Goal: Information Seeking & Learning: Learn about a topic

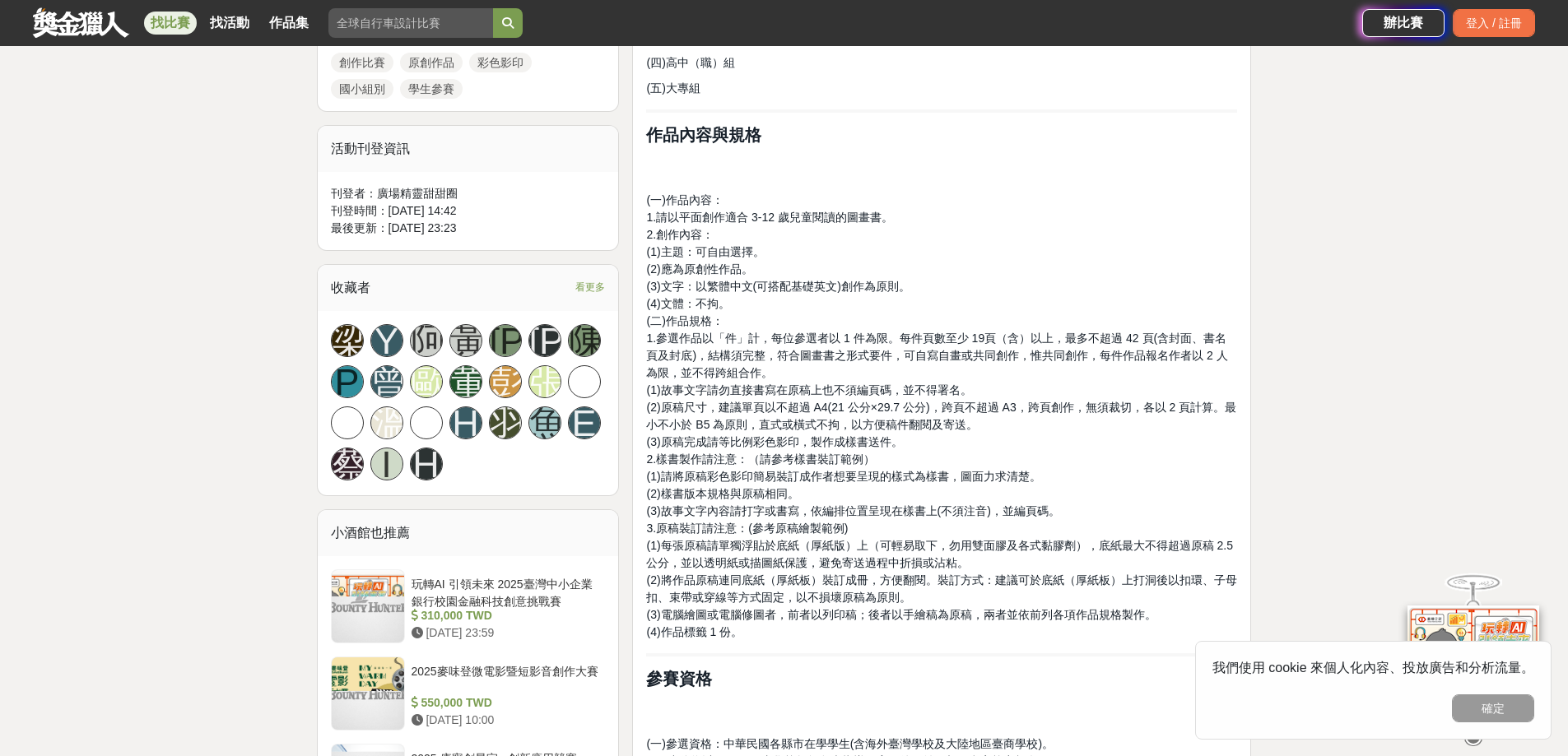
scroll to position [829, 0]
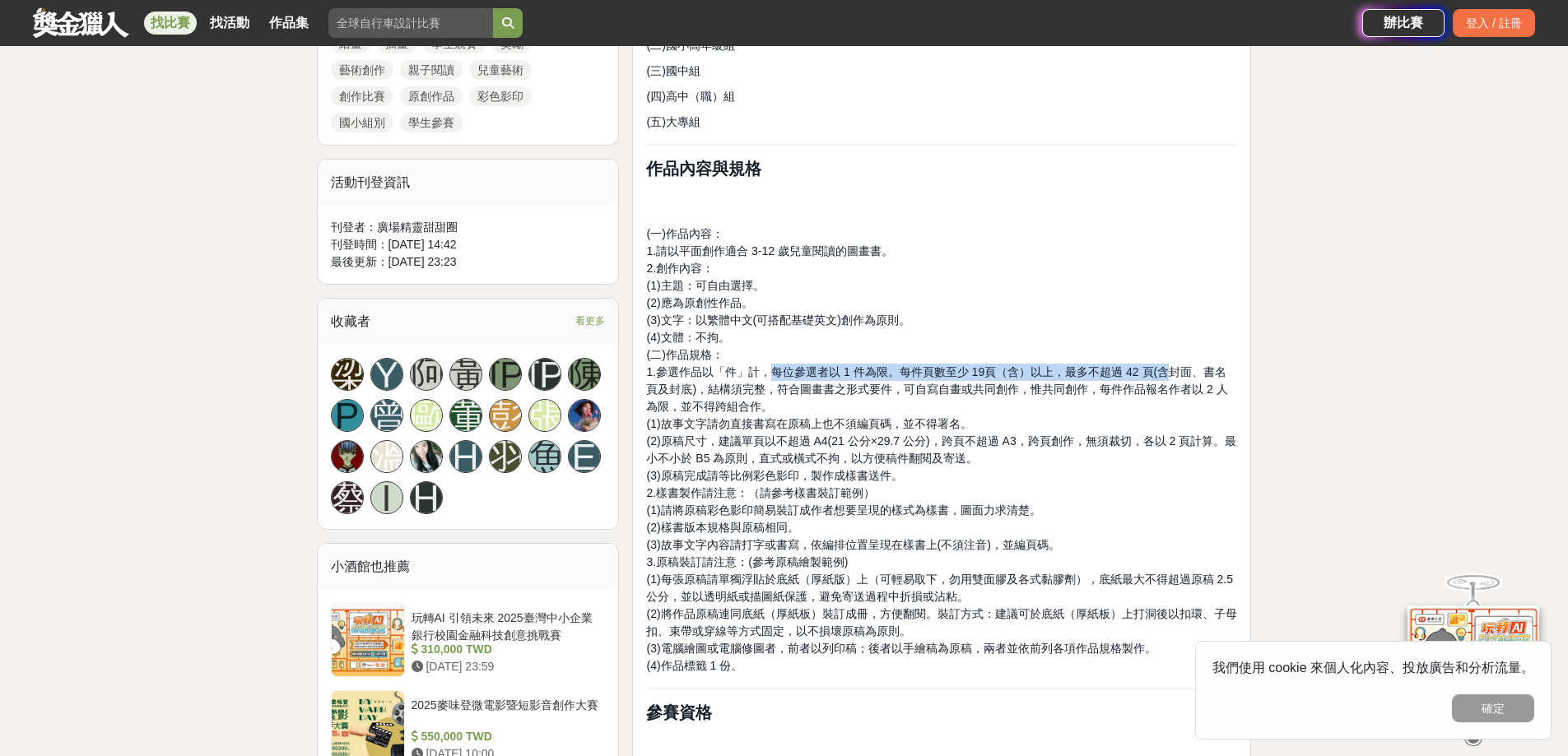
drag, startPoint x: 772, startPoint y: 367, endPoint x: 1163, endPoint y: 366, distance: 391.0
click at [1163, 366] on span "1.參選作品以「件」計，每位參選者以 1 件為限。每件頁數至少 19頁（含）以上，最多不超過 42 頁(含封面、書名頁及封底)，結構須完整，符合圖畫書之形式要…" at bounding box center [937, 389] width 581 height 48
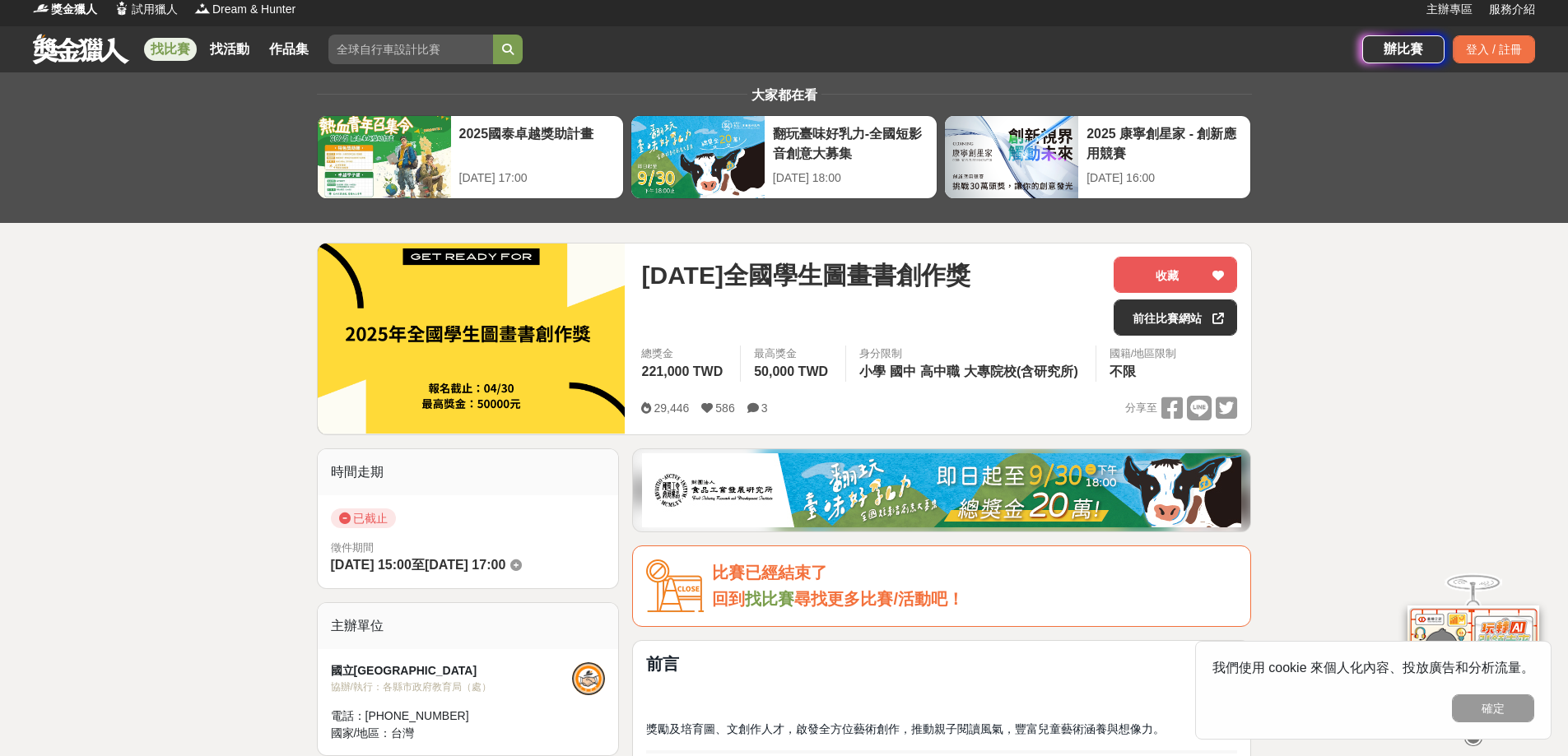
scroll to position [0, 0]
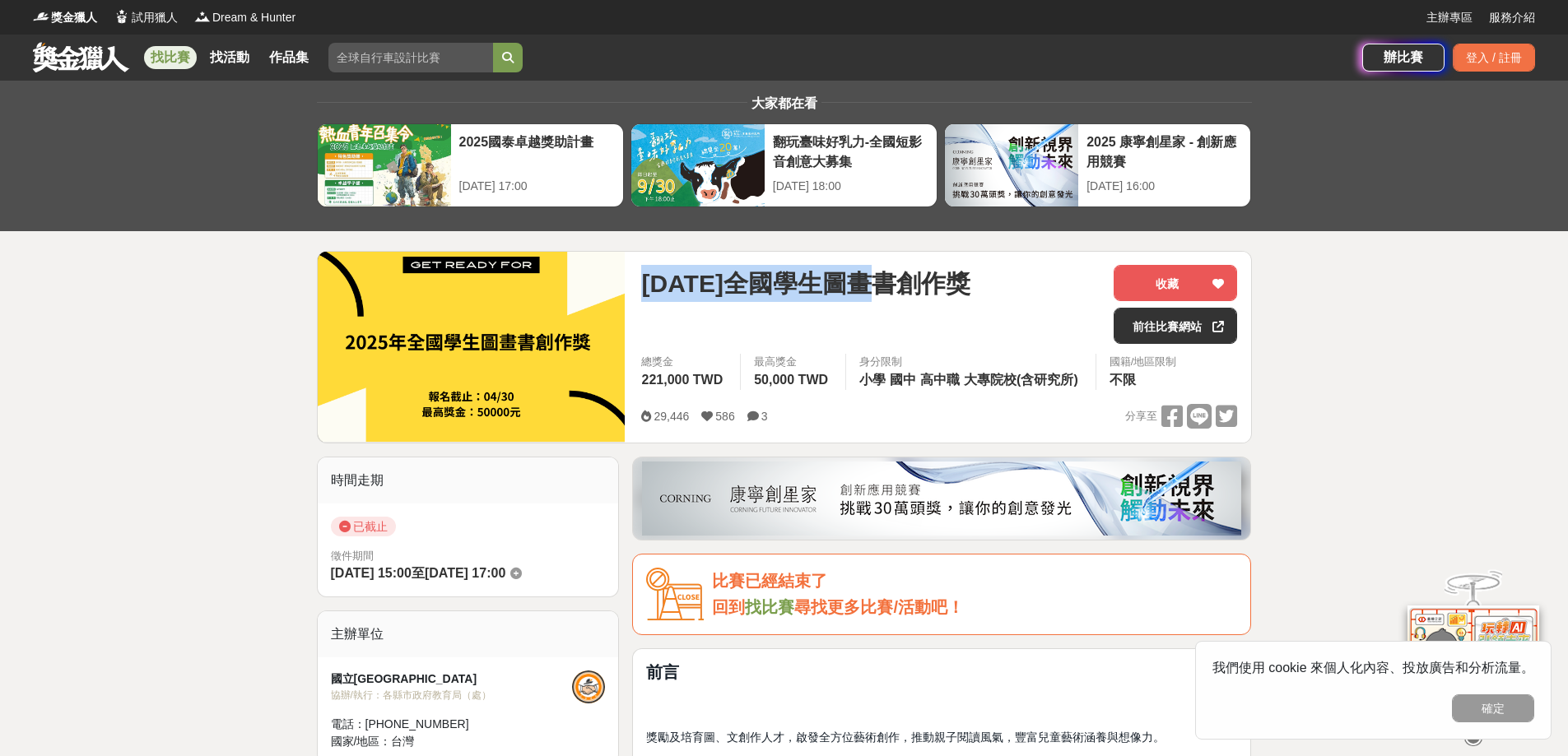
drag, startPoint x: 644, startPoint y: 281, endPoint x: 891, endPoint y: 296, distance: 247.5
click at [891, 296] on span "[DATE]全國學生圖畫書創作獎" at bounding box center [805, 284] width 328 height 37
copy span "[DATE]全國學生圖畫書"
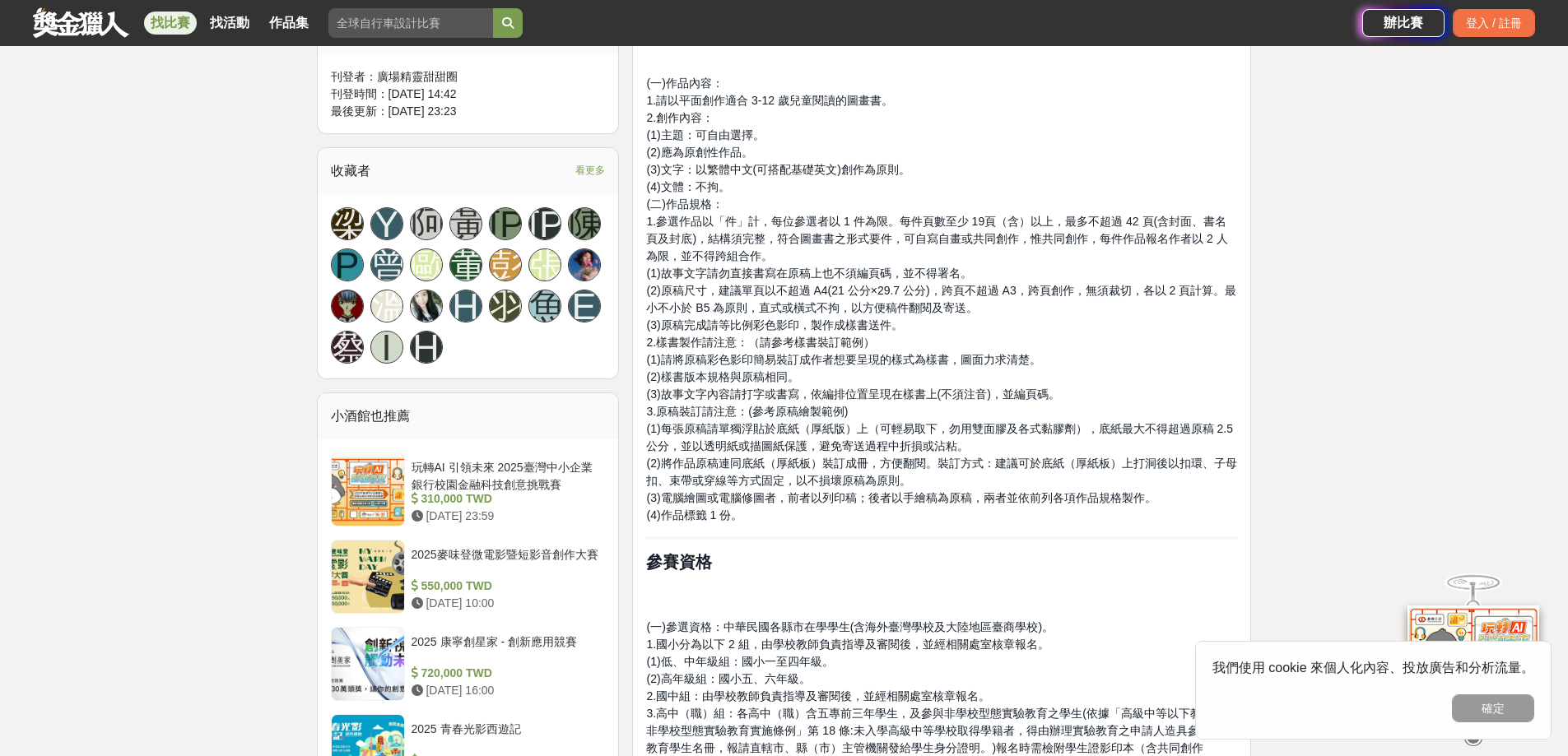
scroll to position [987, 0]
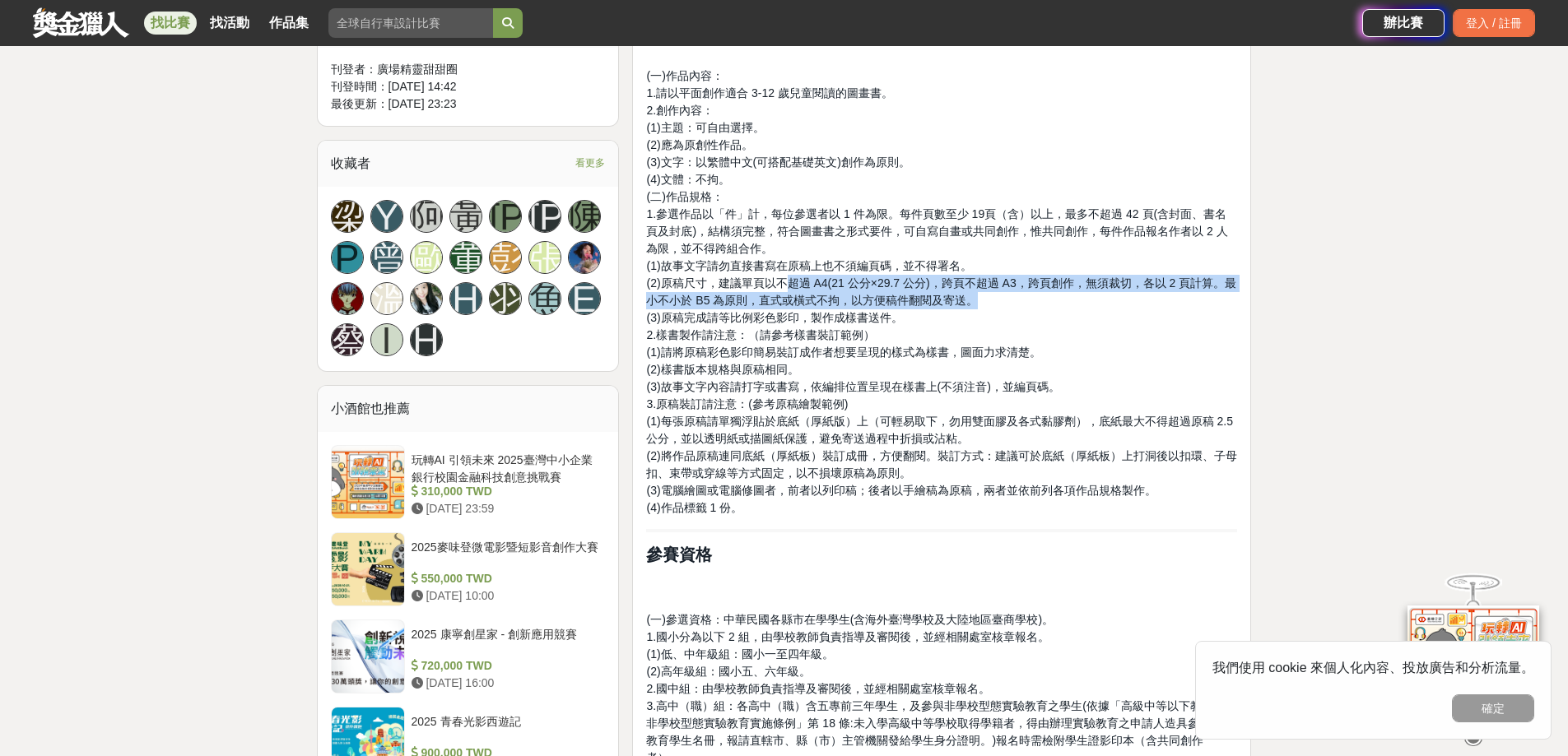
drag, startPoint x: 793, startPoint y: 285, endPoint x: 1056, endPoint y: 306, distance: 263.8
click at [1056, 306] on p "(一)作品內容： 1.請以平面創作適合 3-12 歲兒童閱讀的圖畫書。 2.創作內容： (1)主題：可自由選擇。 (2)應為原創性作品。 (3)文字：以繁體中…" at bounding box center [941, 292] width 591 height 450
click at [1053, 292] on p "(一)作品內容： 1.請以平面創作適合 3-12 歲兒童閱讀的圖畫書。 2.創作內容： (1)主題：可自由選擇。 (2)應為原創性作品。 (3)文字：以繁體中…" at bounding box center [941, 292] width 591 height 450
click at [1074, 277] on span "(2)原稿尺寸，建議單頁以不超過 A4(21 公分×29.7 公分)，跨頁不超過 A3，跨頁創作，無須裁切，各以 2 頁計算。最小不小於 B5 為原則，直式或…" at bounding box center [941, 292] width 590 height 31
drag, startPoint x: 713, startPoint y: 283, endPoint x: 1012, endPoint y: 305, distance: 299.8
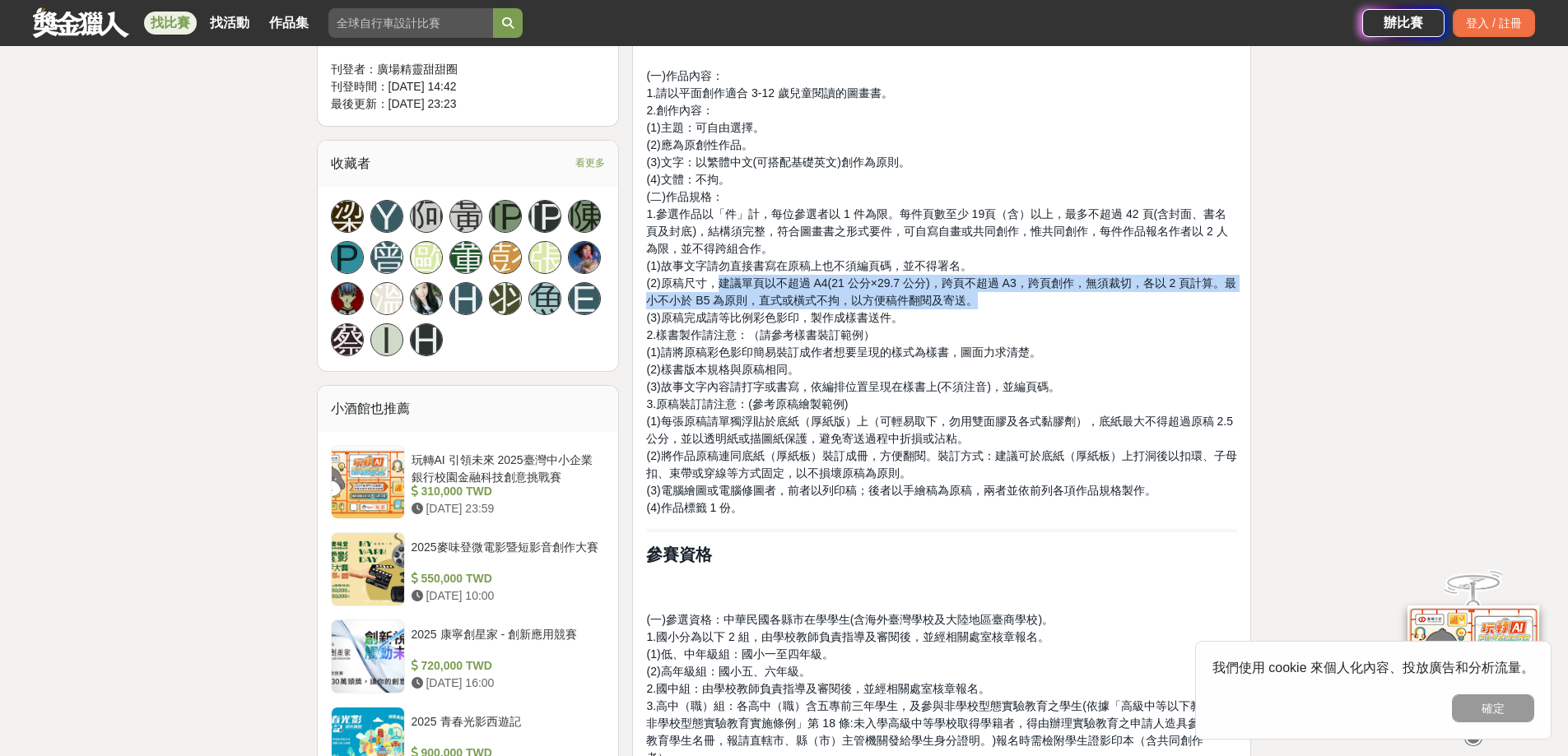
click at [1012, 305] on p "(一)作品內容： 1.請以平面創作適合 3-12 歲兒童閱讀的圖畫書。 2.創作內容： (1)主題：可自由選擇。 (2)應為原創性作品。 (3)文字：以繁體中…" at bounding box center [941, 292] width 591 height 450
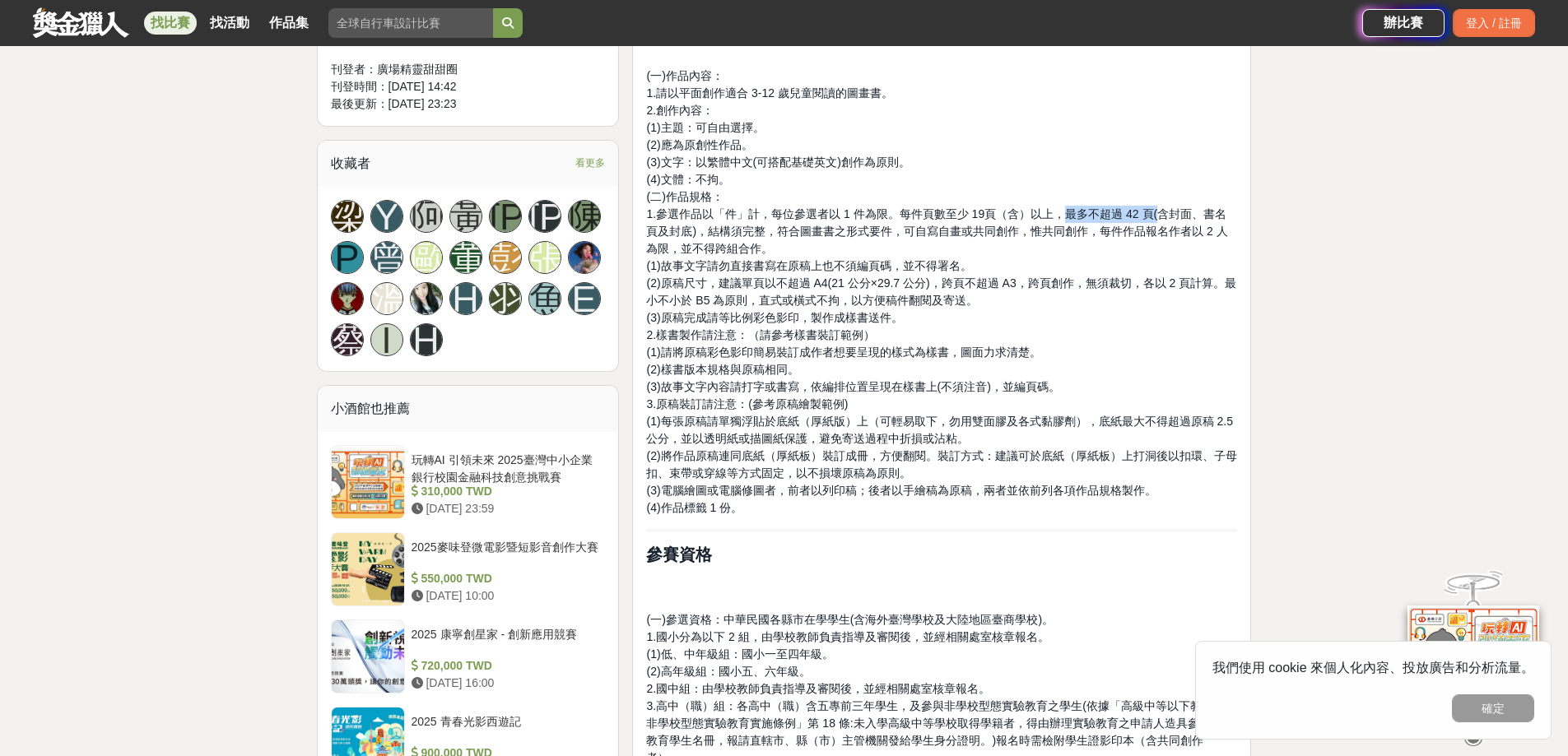
drag, startPoint x: 1063, startPoint y: 209, endPoint x: 1159, endPoint y: 210, distance: 96.0
click at [1159, 210] on span "1.參選作品以「件」計，每位參選者以 1 件為限。每件頁數至少 19頁（含）以上，最多不超過 42 頁(含封面、書名頁及封底)，結構須完整，符合圖畫書之形式要…" at bounding box center [937, 231] width 581 height 48
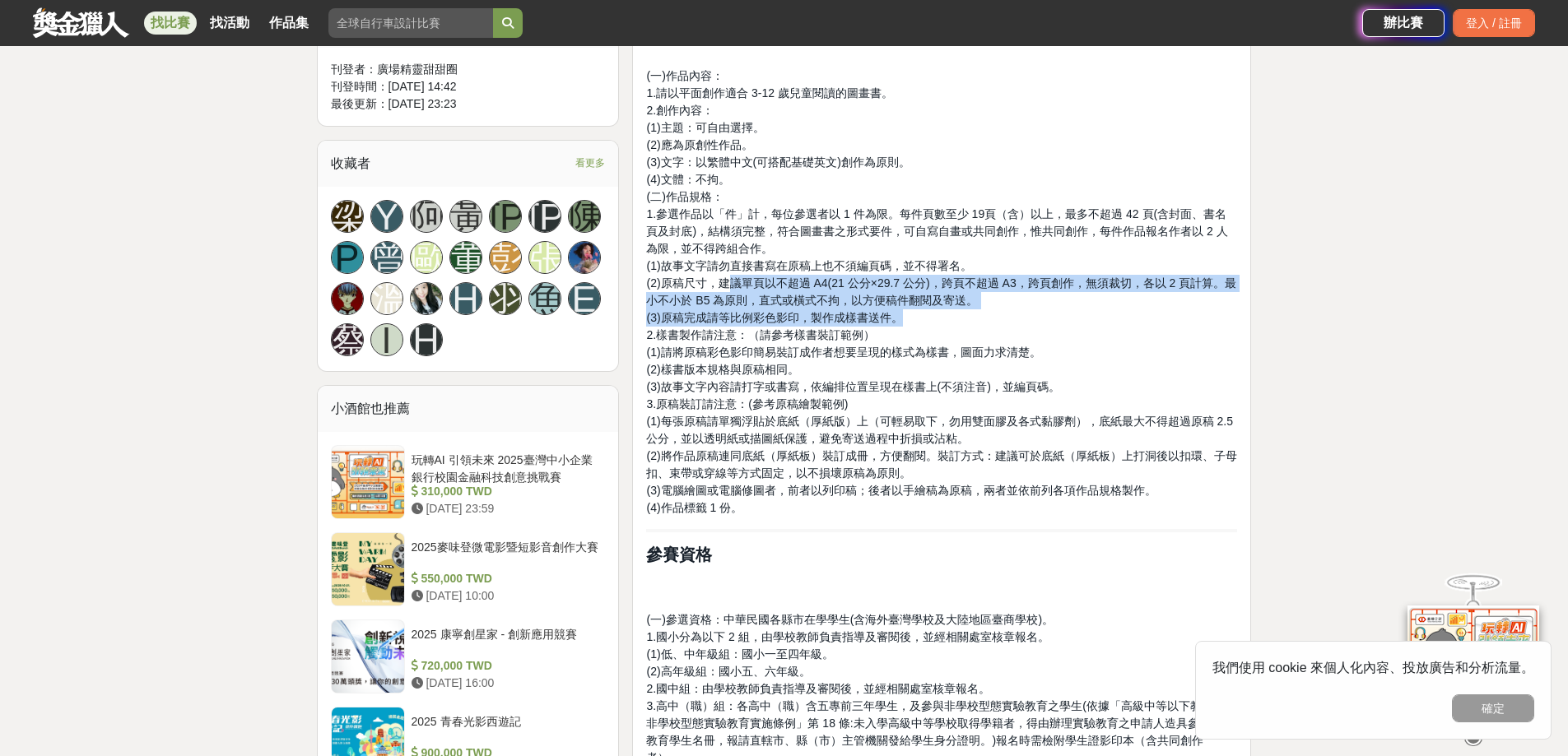
drag, startPoint x: 726, startPoint y: 283, endPoint x: 1022, endPoint y: 313, distance: 297.5
click at [1022, 313] on p "(一)作品內容： 1.請以平面創作適合 3-12 歲兒童閱讀的圖畫書。 2.創作內容： (1)主題：可自由選擇。 (2)應為原創性作品。 (3)文字：以繁體中…" at bounding box center [941, 292] width 591 height 450
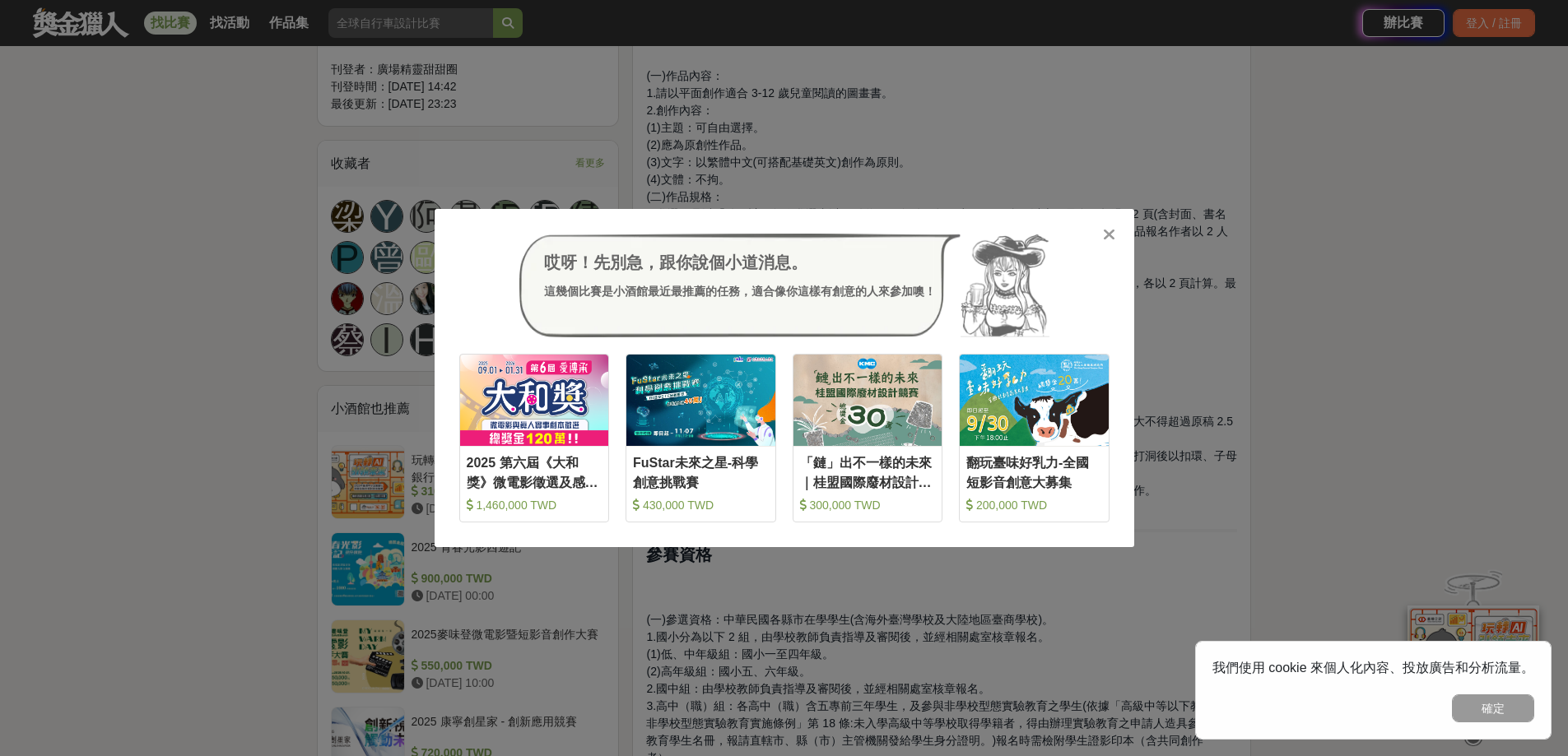
click at [1114, 242] on icon at bounding box center [1109, 234] width 12 height 17
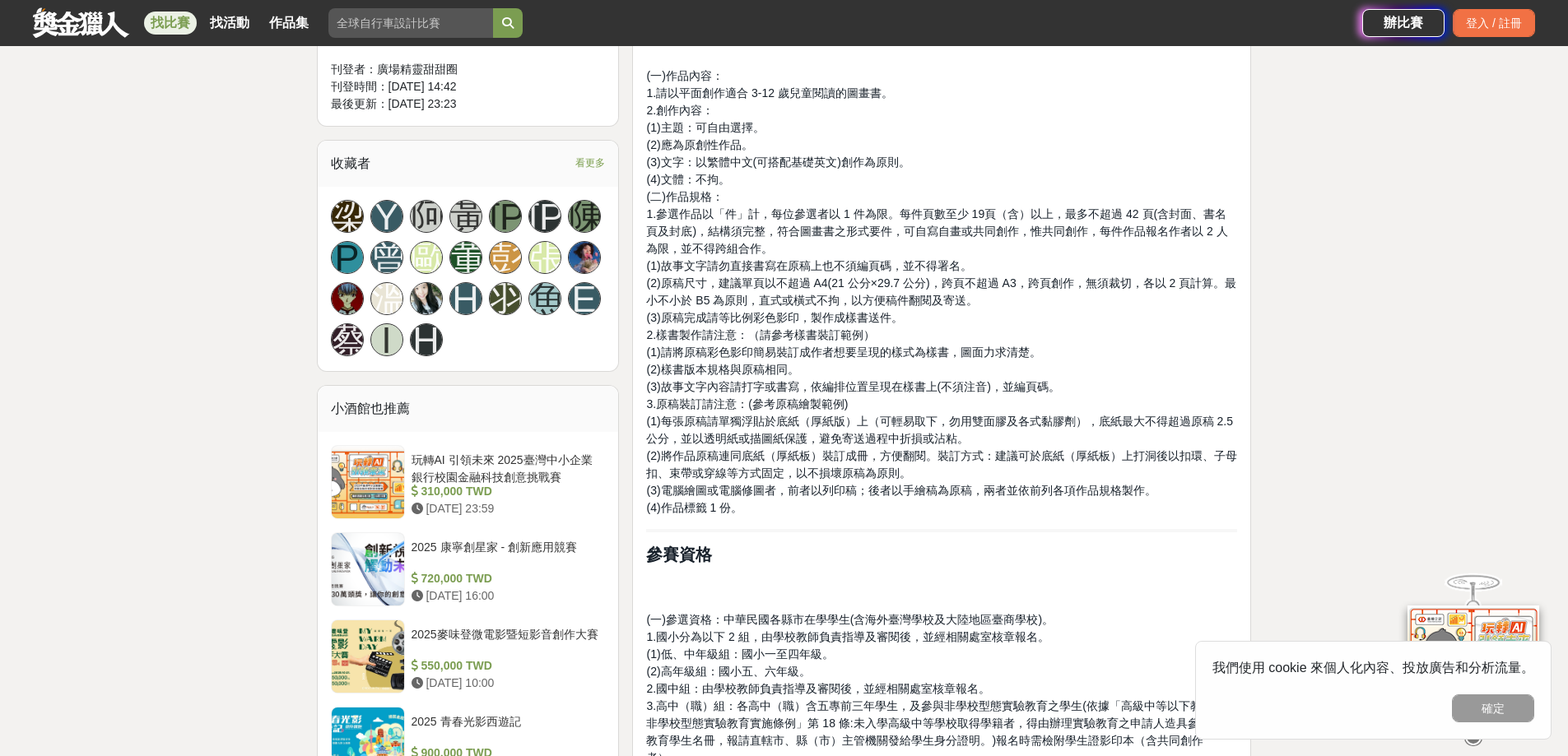
click at [1159, 284] on span "(2)原稿尺寸，建議單頁以不超過 A4(21 公分×29.7 公分)，跨頁不超過 A3，跨頁創作，無須裁切，各以 2 頁計算。最小不小於 B5 為原則，直式或…" at bounding box center [941, 292] width 590 height 31
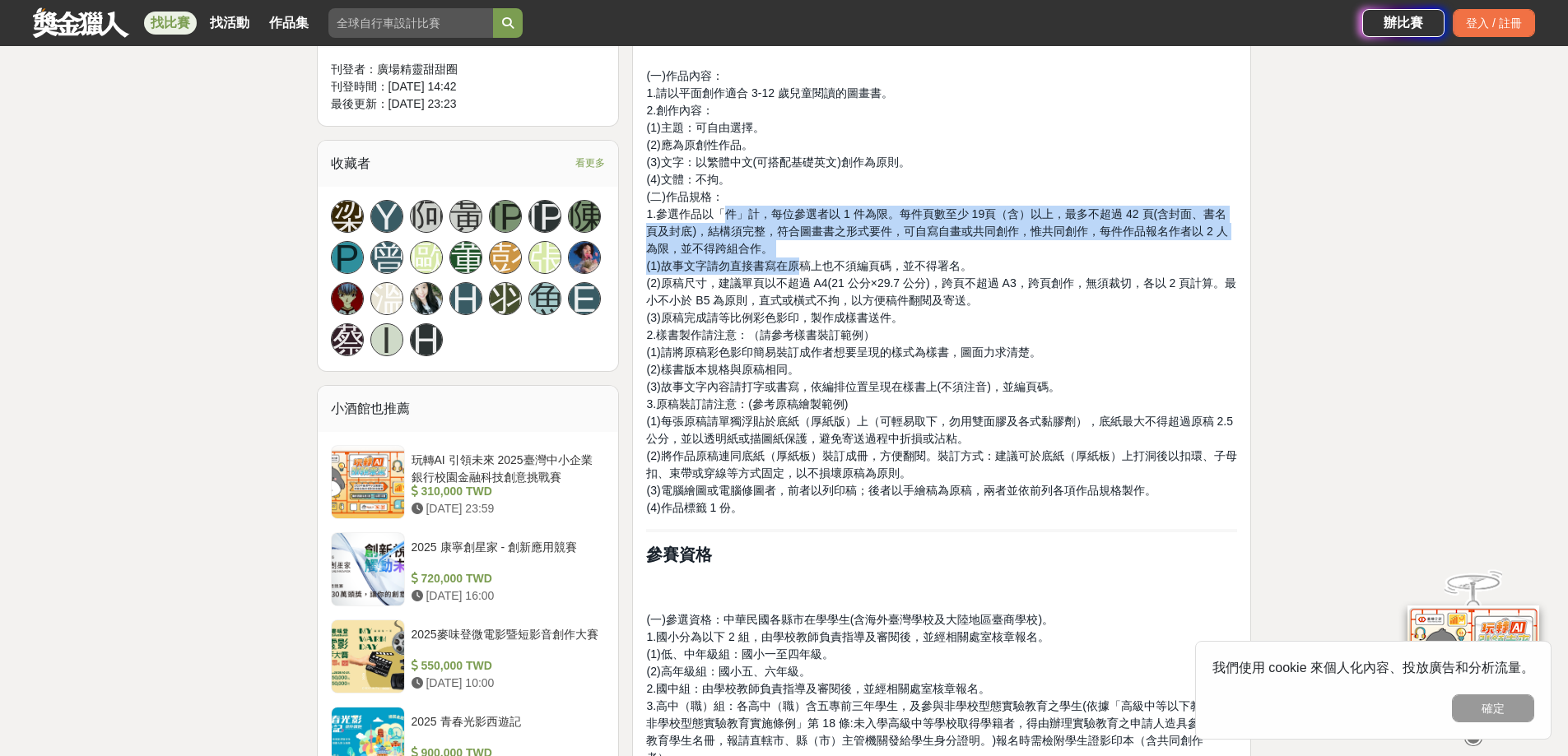
drag, startPoint x: 730, startPoint y: 212, endPoint x: 794, endPoint y: 258, distance: 78.8
click at [794, 258] on p "(一)作品內容： 1.請以平面創作適合 3-12 歲兒童閱讀的圖畫書。 2.創作內容： (1)主題：可自由選擇。 (2)應為原創性作品。 (3)文字：以繁體中…" at bounding box center [941, 292] width 591 height 450
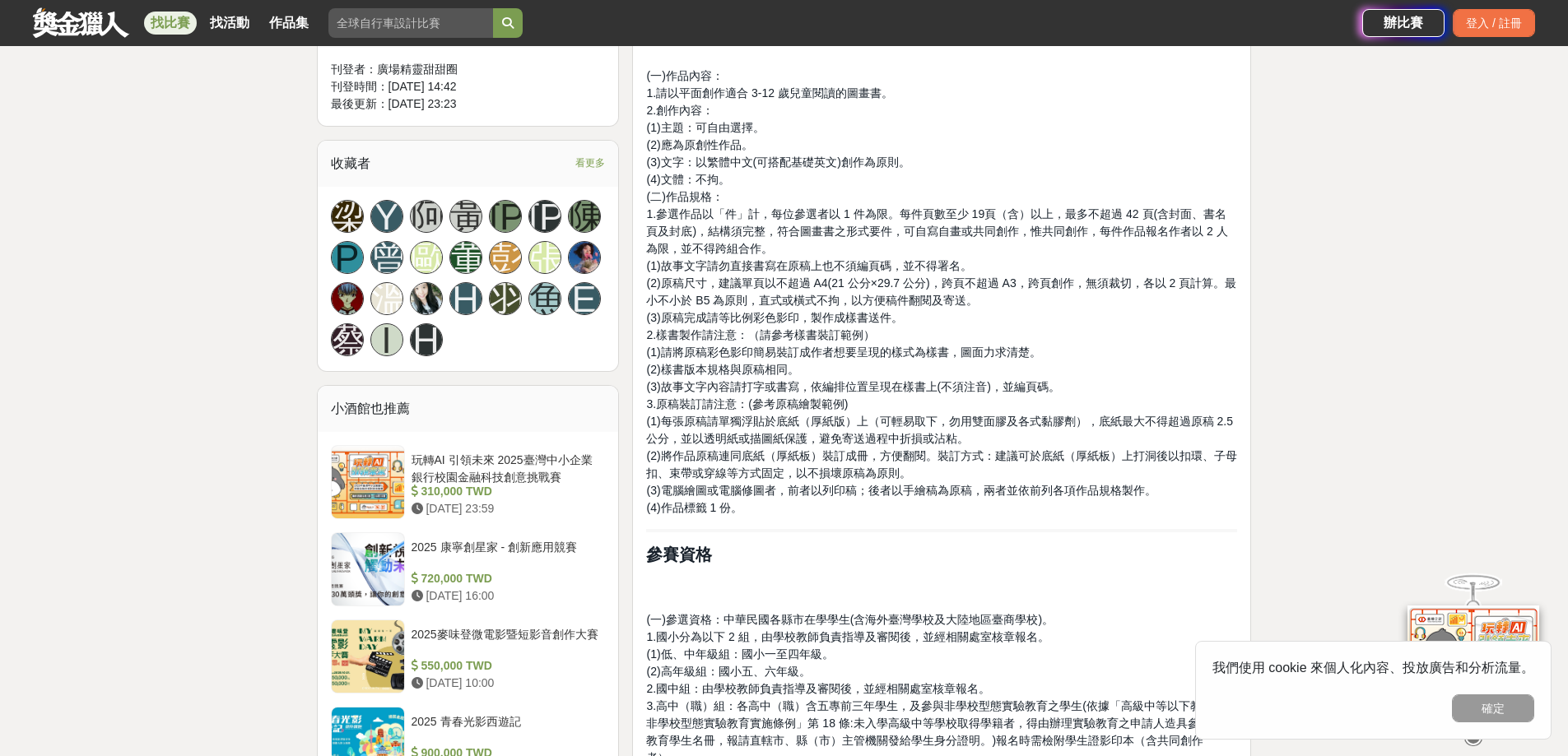
click at [809, 286] on span "(2)原稿尺寸，建議單頁以不超過 A4(21 公分×29.7 公分)，跨頁不超過 A3，跨頁創作，無須裁切，各以 2 頁計算。最小不小於 B5 為原則，直式或…" at bounding box center [941, 292] width 590 height 31
drag, startPoint x: 710, startPoint y: 279, endPoint x: 1008, endPoint y: 286, distance: 298.1
click at [1008, 286] on span "(2)原稿尺寸，建議單頁以不超過 A4(21 公分×29.7 公分)，跨頁不超過 A3，跨頁創作，無須裁切，各以 2 頁計算。最小不小於 B5 為原則，直式或…" at bounding box center [941, 292] width 590 height 31
click at [1032, 286] on span "(2)原稿尺寸，建議單頁以不超過 A4(21 公分×29.7 公分)，跨頁不超過 A3，跨頁創作，無須裁切，各以 2 頁計算。最小不小於 B5 為原則，直式或…" at bounding box center [941, 292] width 590 height 31
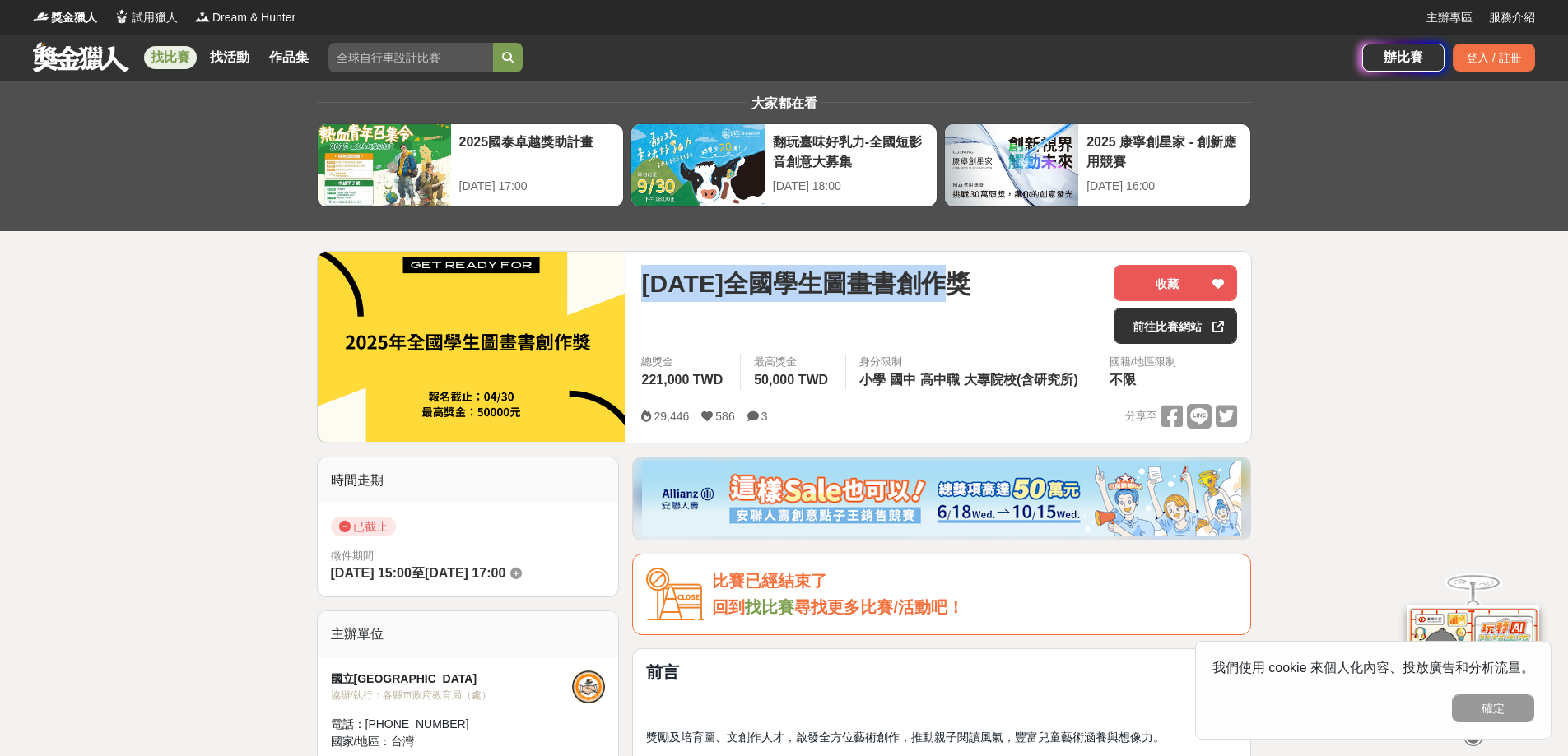
drag, startPoint x: 636, startPoint y: 285, endPoint x: 966, endPoint y: 277, distance: 330.1
click at [966, 277] on div "2025年全國學生圖畫書創作獎 收藏 前往比賽網站 總獎金 221,000 TWD 最高獎金 50,000 TWD 身分限制 小學 國中 高中職 大專院校(含…" at bounding box center [939, 347] width 622 height 191
click at [966, 277] on span "[DATE]全國學生圖畫書創作獎" at bounding box center [805, 284] width 328 height 37
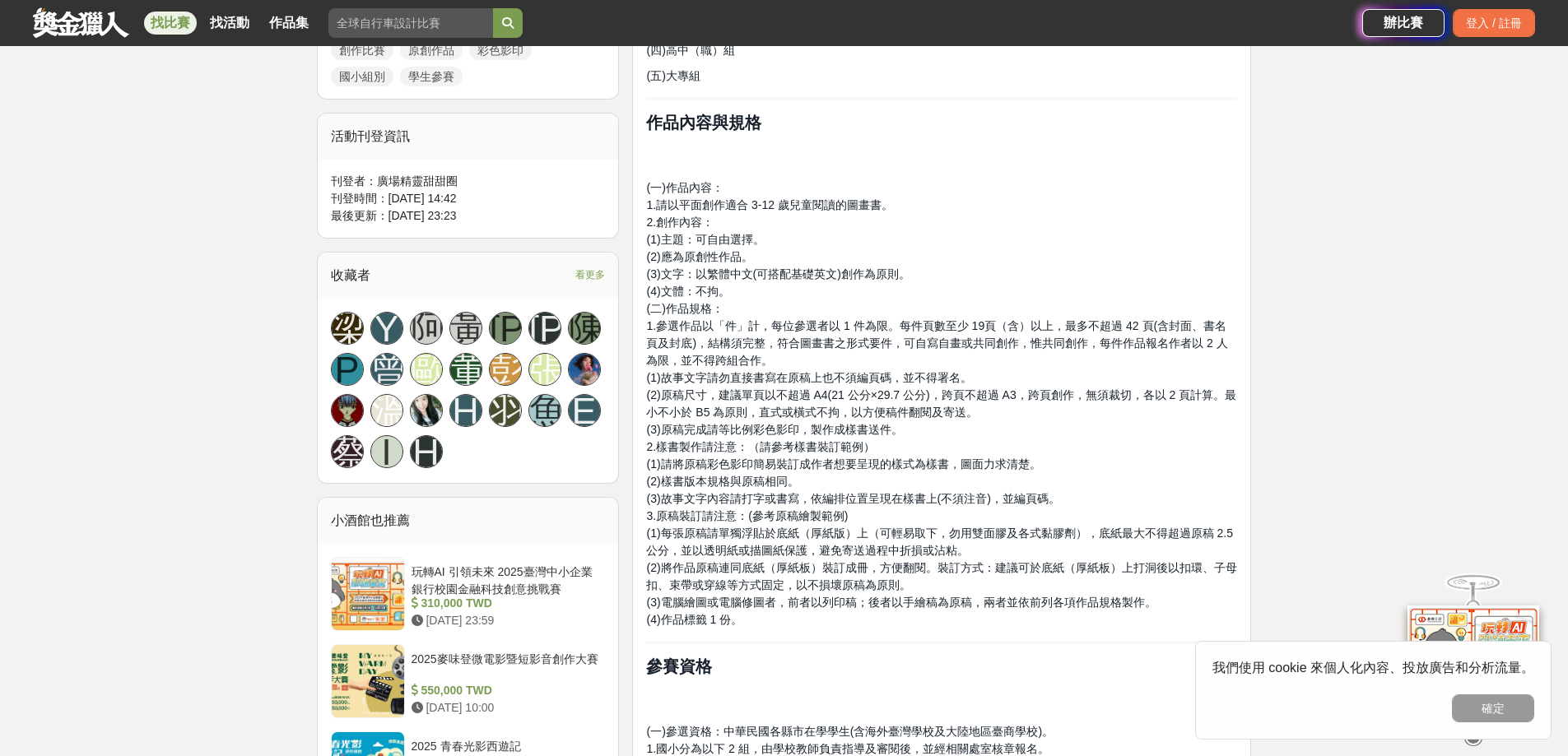
scroll to position [905, 0]
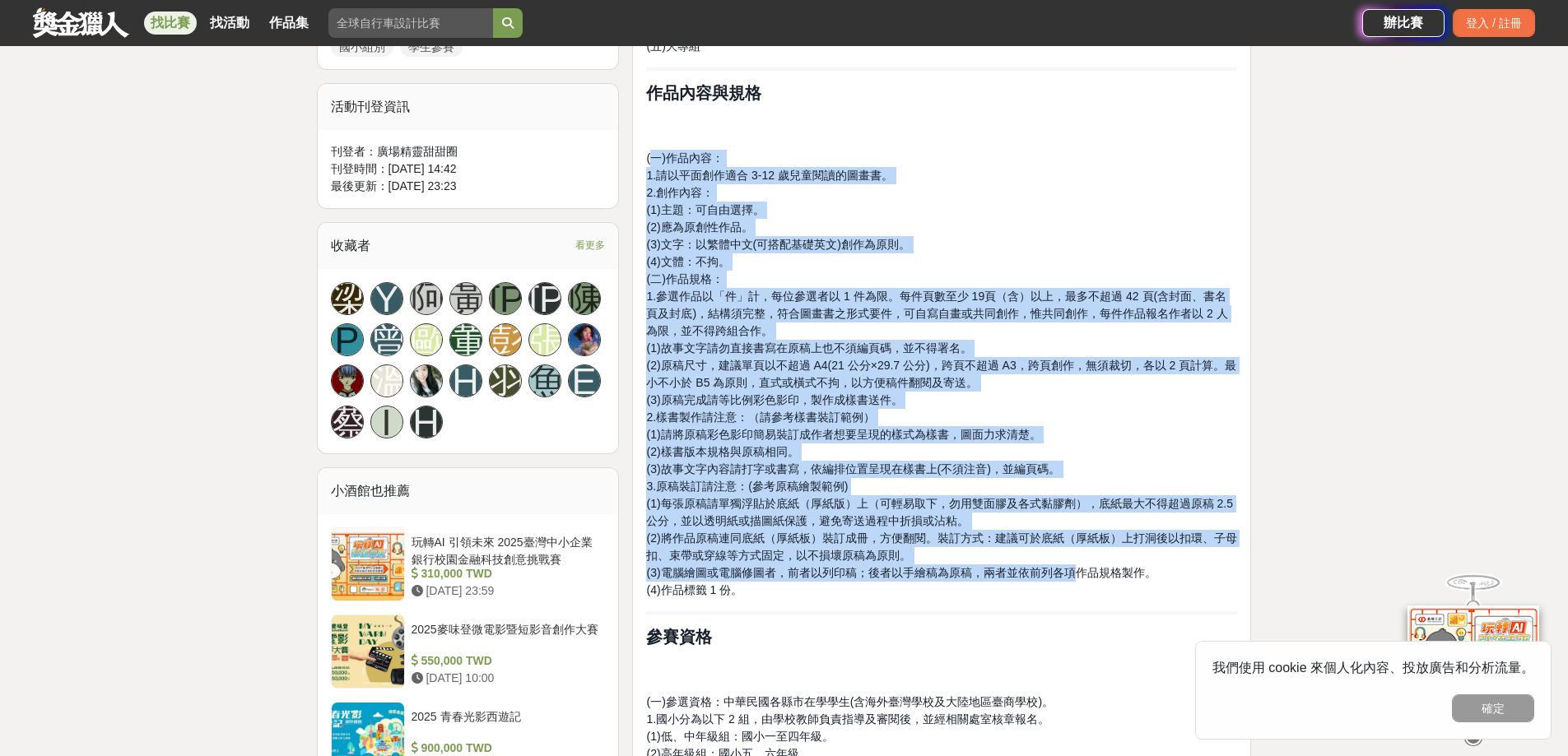
drag, startPoint x: 654, startPoint y: 158, endPoint x: 1081, endPoint y: 568, distance: 592.0
click at [1081, 568] on p "(一)作品內容： 1.請以平面創作適合 3-12 歲兒童閱讀的圖畫書。 2.創作內容： (1)主題：可自由選擇。 (2)應為原創性作品。 (3)文字：以繁體中…" at bounding box center [941, 375] width 591 height 450
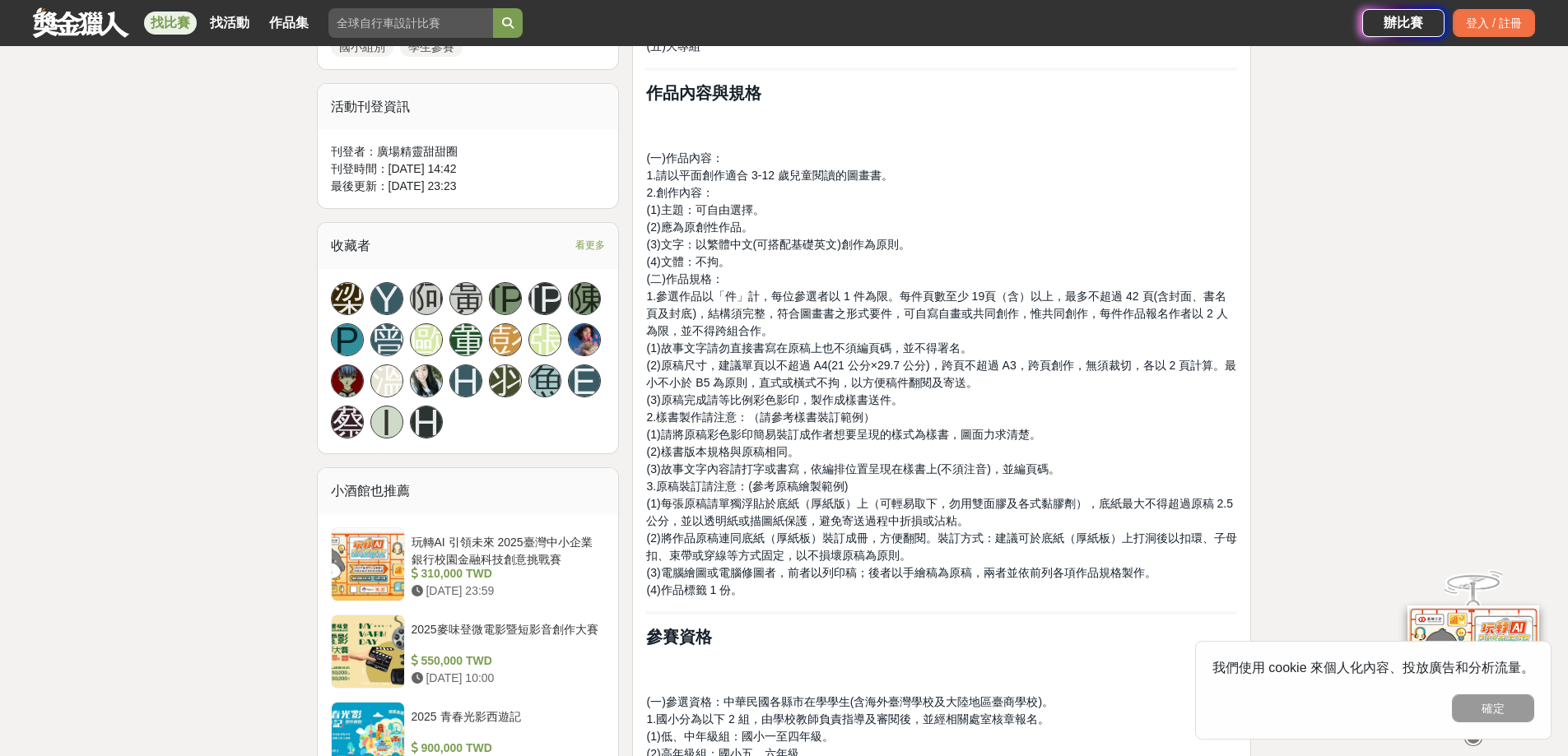
click at [1082, 567] on span "(3)電腦繪圖或電腦修圖者，前者以列印稿；後者以手繪稿為原稿，兩者並依前列各項作品規格製作。" at bounding box center [901, 573] width 510 height 13
drag, startPoint x: 896, startPoint y: 300, endPoint x: 1049, endPoint y: 293, distance: 153.2
click at [1049, 293] on span "1.參選作品以「件」計，每位參選者以 1 件為限。每件頁數至少 19頁（含）以上，最多不超過 42 頁(含封面、書名頁及封底)，結構須完整，符合圖畫書之形式要…" at bounding box center [937, 313] width 581 height 48
click at [1028, 290] on span "1.參選作品以「件」計，每位參選者以 1 件為限。每件頁數至少 19頁（含）以上，最多不超過 42 頁(含封面、書名頁及封底)，結構須完整，符合圖畫書之形式要…" at bounding box center [937, 313] width 581 height 48
drag, startPoint x: 903, startPoint y: 294, endPoint x: 1068, endPoint y: 294, distance: 165.0
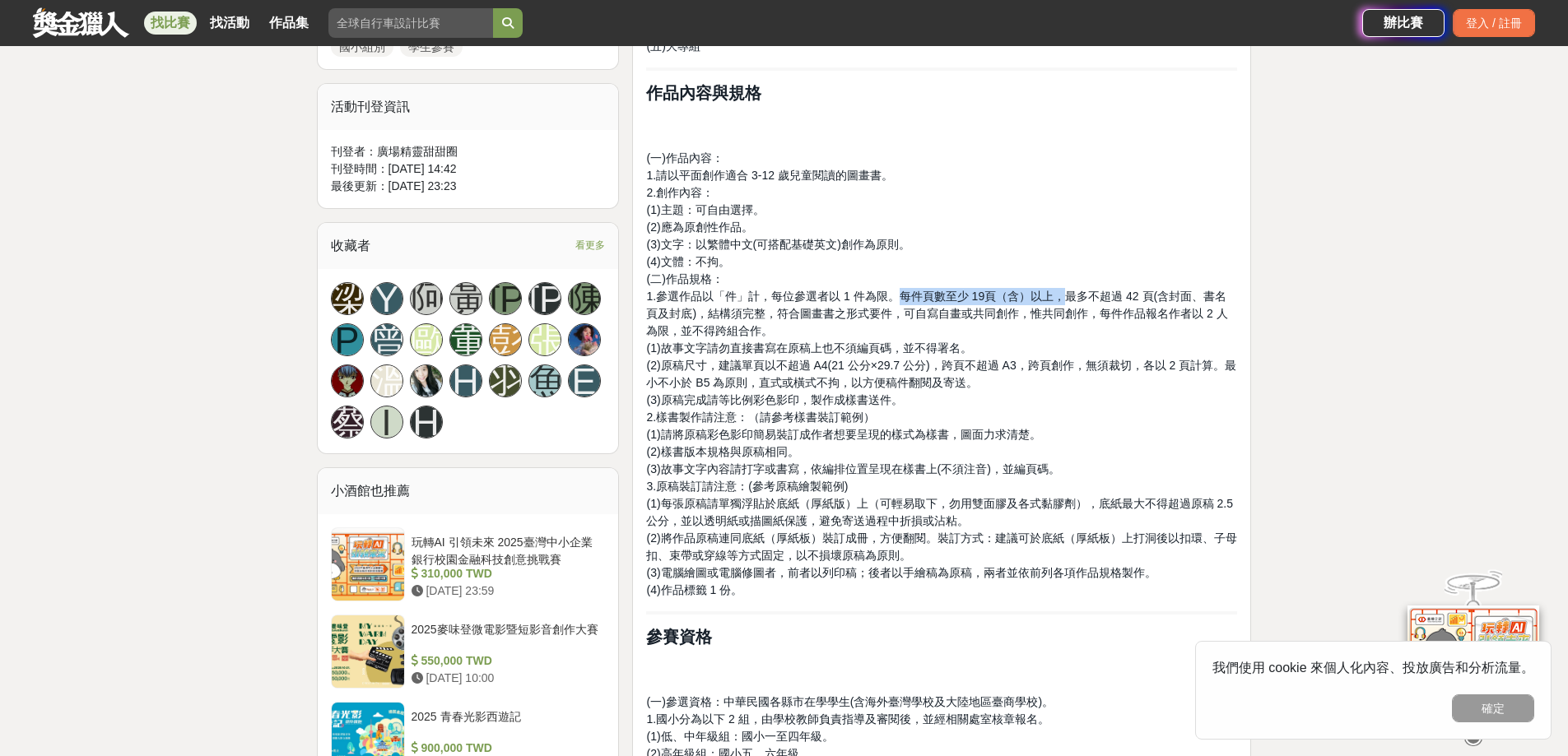
click at [1068, 294] on span "1.參選作品以「件」計，每位參選者以 1 件為限。每件頁數至少 19頁（含）以上，最多不超過 42 頁(含封面、書名頁及封底)，結構須完整，符合圖畫書之形式要…" at bounding box center [937, 313] width 581 height 48
drag, startPoint x: 1074, startPoint y: 296, endPoint x: 1177, endPoint y: 297, distance: 103.0
click at [1173, 297] on span "1.參選作品以「件」計，每位參選者以 1 件為限。每件頁數至少 19頁（含）以上，最多不超過 42 頁(含封面、書名頁及封底)，結構須完整，符合圖畫書之形式要…" at bounding box center [937, 313] width 581 height 48
click at [1177, 297] on span "1.參選作品以「件」計，每位參選者以 1 件為限。每件頁數至少 19頁（含）以上，最多不超過 42 頁(含封面、書名頁及封底)，結構須完整，符合圖畫書之形式要…" at bounding box center [937, 313] width 581 height 48
drag, startPoint x: 1157, startPoint y: 297, endPoint x: 1231, endPoint y: 299, distance: 74.0
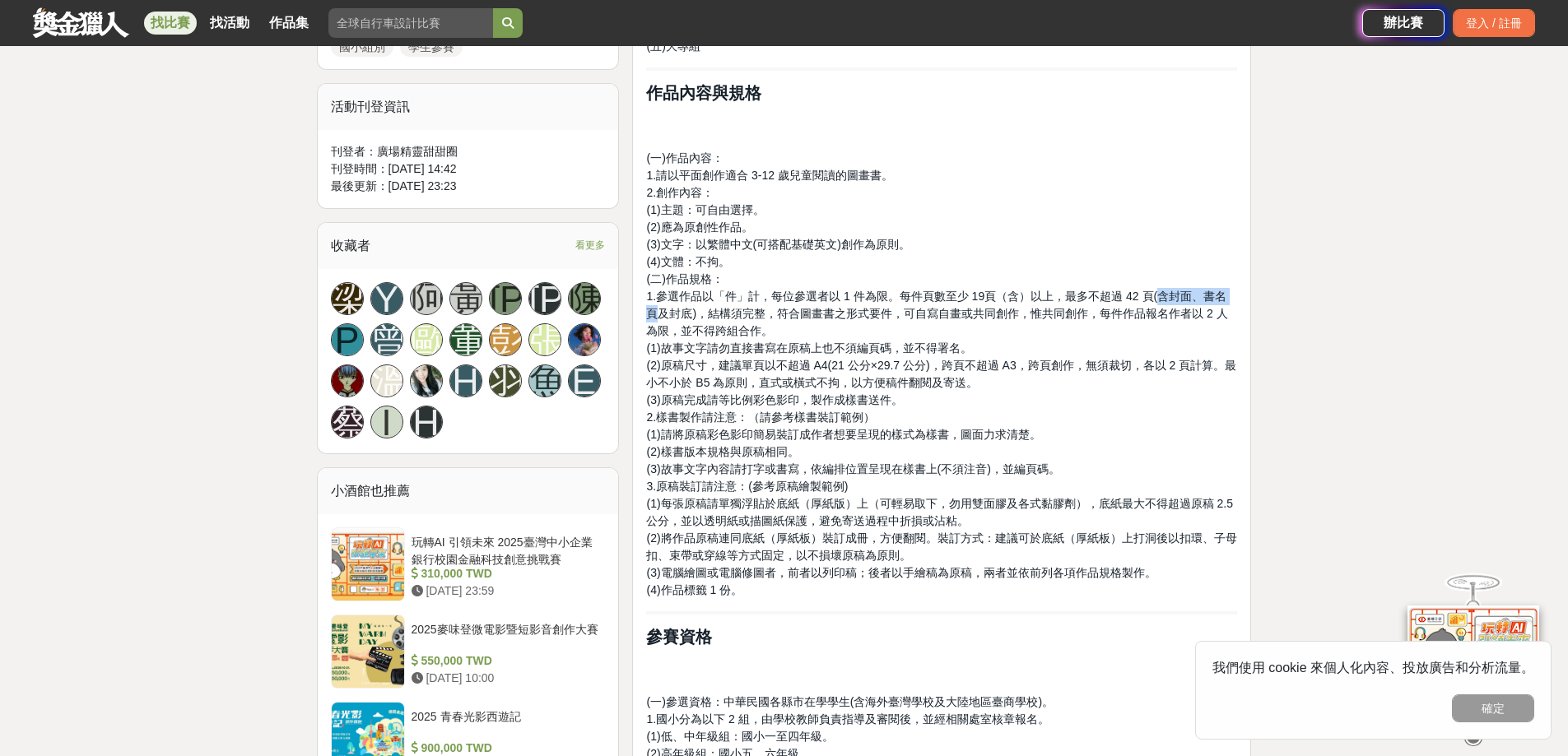
click at [1228, 299] on span "1.參選作品以「件」計，每位參選者以 1 件為限。每件頁數至少 19頁（含）以上，最多不超過 42 頁(含封面、書名頁及封底)，結構須完整，符合圖畫書之形式要…" at bounding box center [937, 313] width 581 height 48
drag, startPoint x: 669, startPoint y: 366, endPoint x: 825, endPoint y: 364, distance: 156.0
click at [827, 364] on span "(2)原稿尺寸，建議單頁以不超過 A4(21 公分×29.7 公分)，跨頁不超過 A3，跨頁創作，無須裁切，各以 2 頁計算。最小不小於 B5 為原則，直式或…" at bounding box center [941, 374] width 590 height 31
click at [825, 364] on span "(2)原稿尺寸，建議單頁以不超過 A4(21 公分×29.7 公分)，跨頁不超過 A3，跨頁創作，無須裁切，各以 2 頁計算。最小不小於 B5 為原則，直式或…" at bounding box center [941, 374] width 590 height 31
drag, startPoint x: 761, startPoint y: 367, endPoint x: 846, endPoint y: 364, distance: 85.1
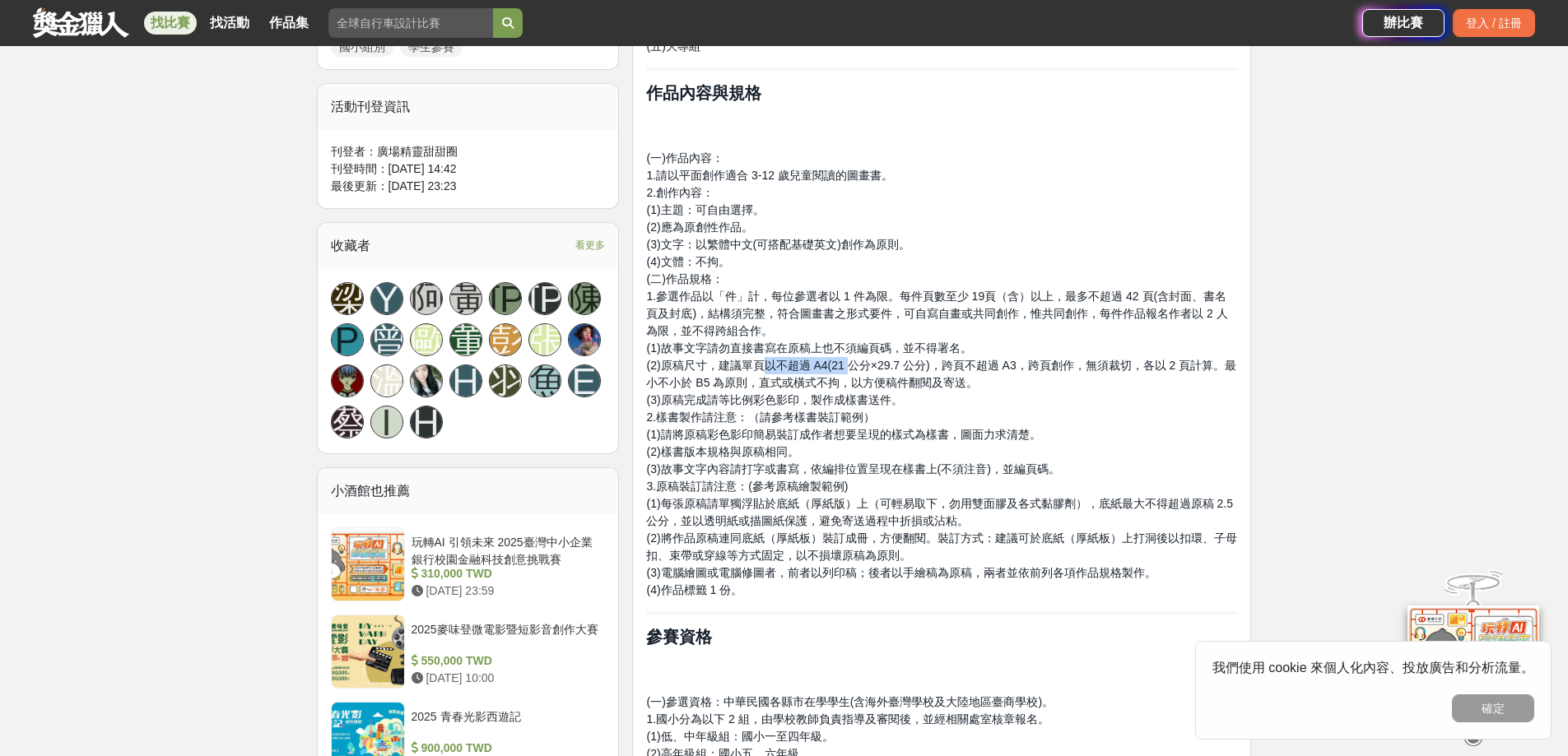
click at [846, 364] on span "(2)原稿尺寸，建議單頁以不超過 A4(21 公分×29.7 公分)，跨頁不超過 A3，跨頁創作，無須裁切，各以 2 頁計算。最小不小於 B5 為原則，直式或…" at bounding box center [941, 374] width 590 height 31
drag, startPoint x: 814, startPoint y: 367, endPoint x: 832, endPoint y: 368, distance: 18.0
click at [832, 368] on span "(2)原稿尺寸，建議單頁以不超過 A4(21 公分×29.7 公分)，跨頁不超過 A3，跨頁創作，無須裁切，各以 2 頁計算。最小不小於 B5 為原則，直式或…" at bounding box center [941, 374] width 590 height 31
drag, startPoint x: 942, startPoint y: 361, endPoint x: 1018, endPoint y: 362, distance: 76.0
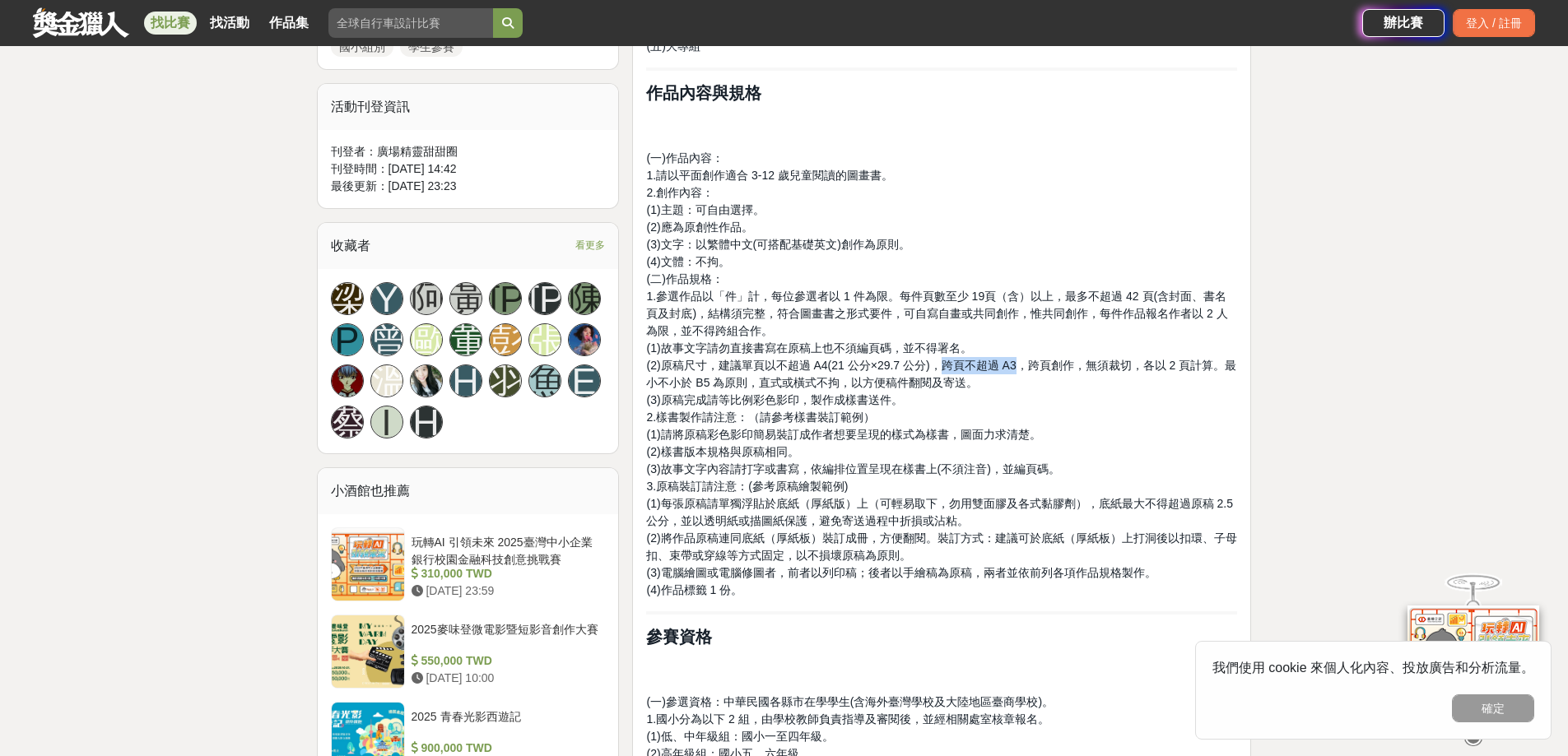
click at [1018, 362] on span "(2)原稿尺寸，建議單頁以不超過 A4(21 公分×29.7 公分)，跨頁不超過 A3，跨頁創作，無須裁切，各以 2 頁計算。最小不小於 B5 為原則，直式或…" at bounding box center [941, 374] width 590 height 31
click at [1019, 362] on span "(2)原稿尺寸，建議單頁以不超過 A4(21 公分×29.7 公分)，跨頁不超過 A3，跨頁創作，無須裁切，各以 2 頁計算。最小不小於 B5 為原則，直式或…" at bounding box center [941, 374] width 590 height 31
drag, startPoint x: 1021, startPoint y: 367, endPoint x: 942, endPoint y: 357, distance: 79.6
click at [942, 359] on span "(2)原稿尺寸，建議單頁以不超過 A4(21 公分×29.7 公分)，跨頁不超過 A3，跨頁創作，無須裁切，各以 2 頁計算。最小不小於 B5 為原則，直式或…" at bounding box center [941, 374] width 590 height 31
click at [1086, 368] on span "(2)原稿尺寸，建議單頁以不超過 A4(21 公分×29.7 公分)，跨頁不超過 A3，跨頁創作，無須裁切，各以 2 頁計算。最小不小於 B5 為原則，直式或…" at bounding box center [941, 374] width 590 height 31
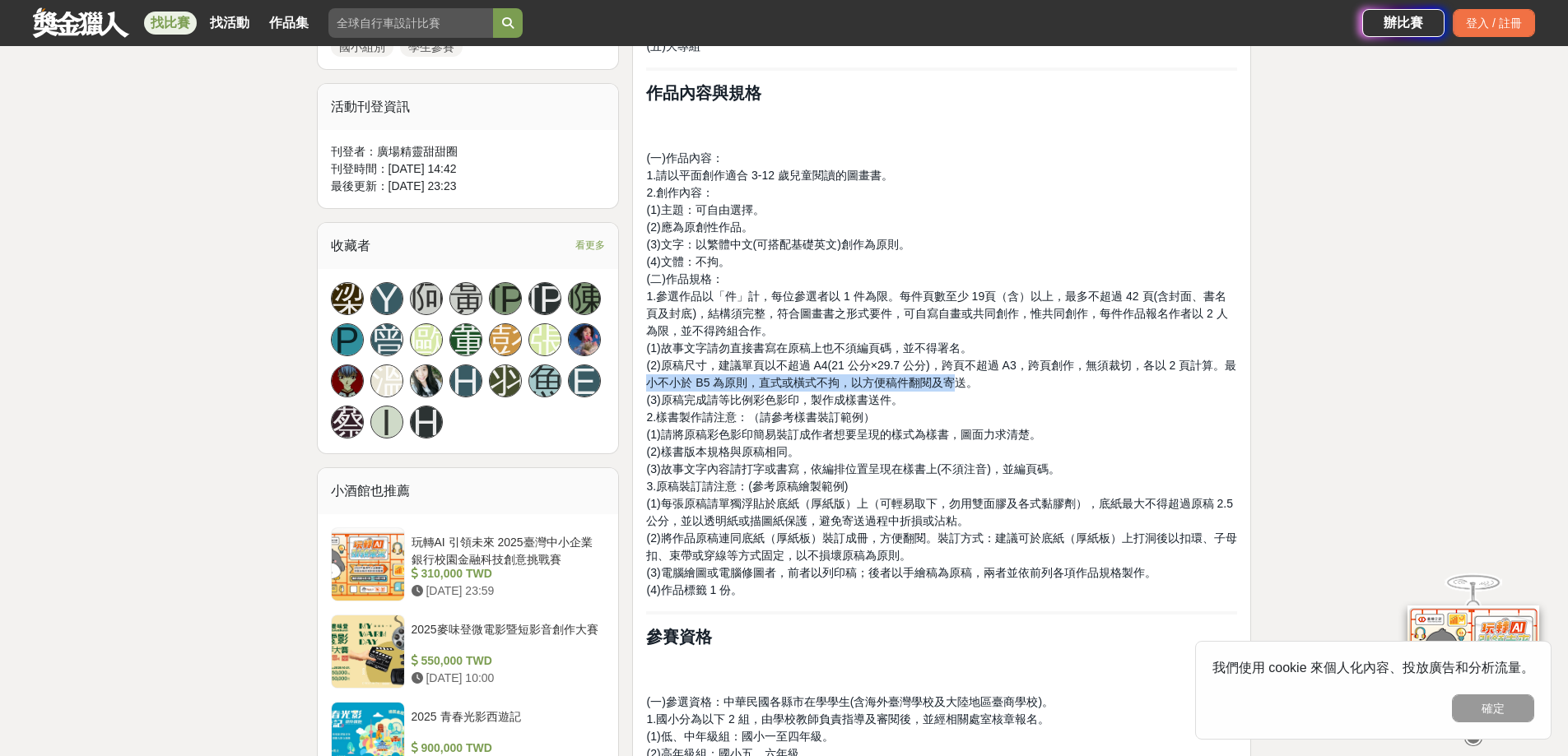
drag, startPoint x: 648, startPoint y: 384, endPoint x: 951, endPoint y: 385, distance: 303.0
click at [951, 385] on span "(2)原稿尺寸，建議單頁以不超過 A4(21 公分×29.7 公分)，跨頁不超過 A3，跨頁創作，無須裁切，各以 2 頁計算。最小不小於 B5 為原則，直式或…" at bounding box center [941, 374] width 590 height 31
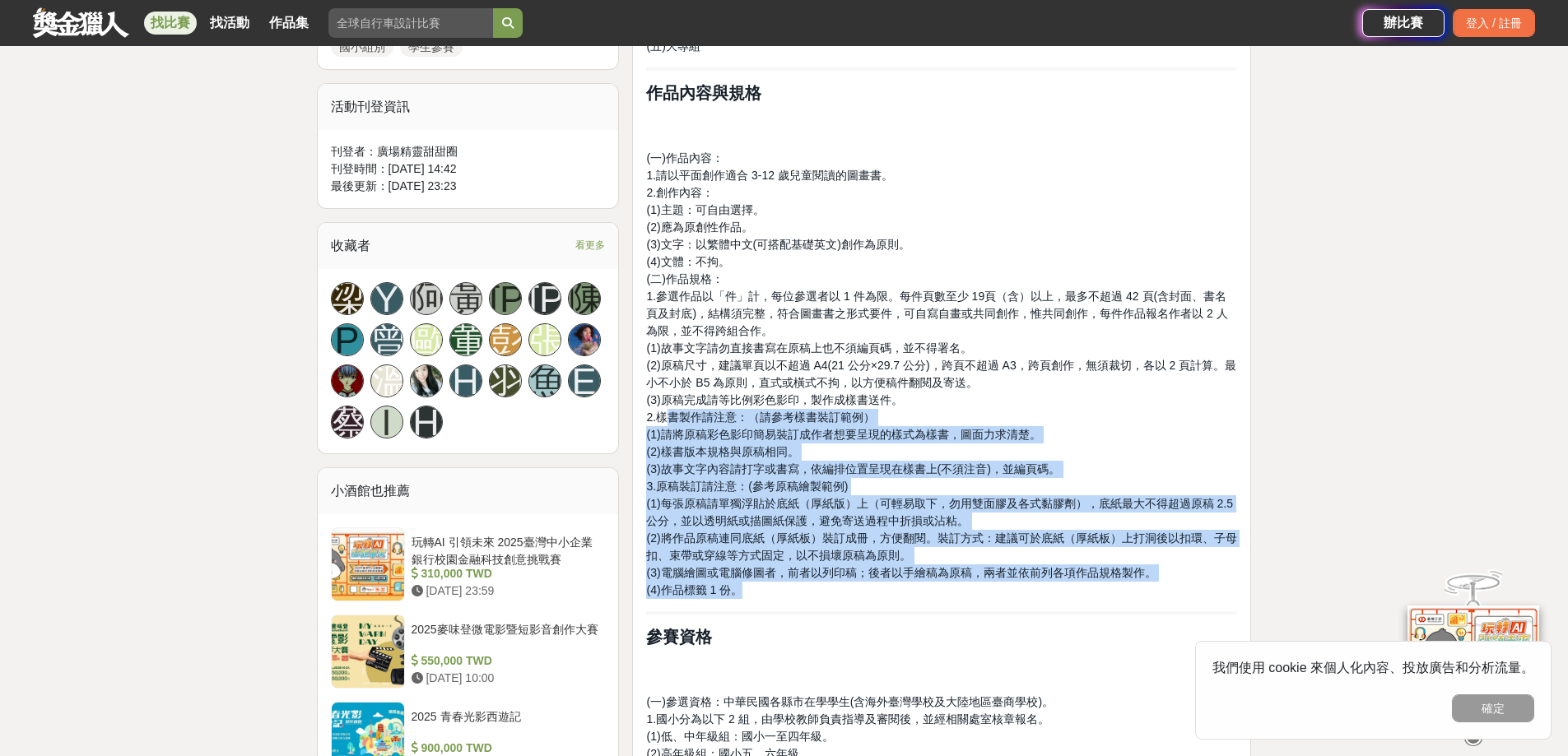
drag, startPoint x: 666, startPoint y: 414, endPoint x: 768, endPoint y: 597, distance: 209.5
click at [768, 597] on p "(一)作品內容： 1.請以平面創作適合 3-12 歲兒童閱讀的圖畫書。 2.創作內容： (1)主題：可自由選擇。 (2)應為原創性作品。 (3)文字：以繁體中…" at bounding box center [941, 375] width 591 height 450
click at [781, 522] on span "(1)每張原稿請單獨浮貼於底紙（厚紙版）上（可輕易取下，勿用雙面膠及各式黏膠劑），底紙最大不得超過原稿 2.5 公分，並以透明紙或描圖紙保護，避免寄送過程中折…" at bounding box center [939, 512] width 586 height 31
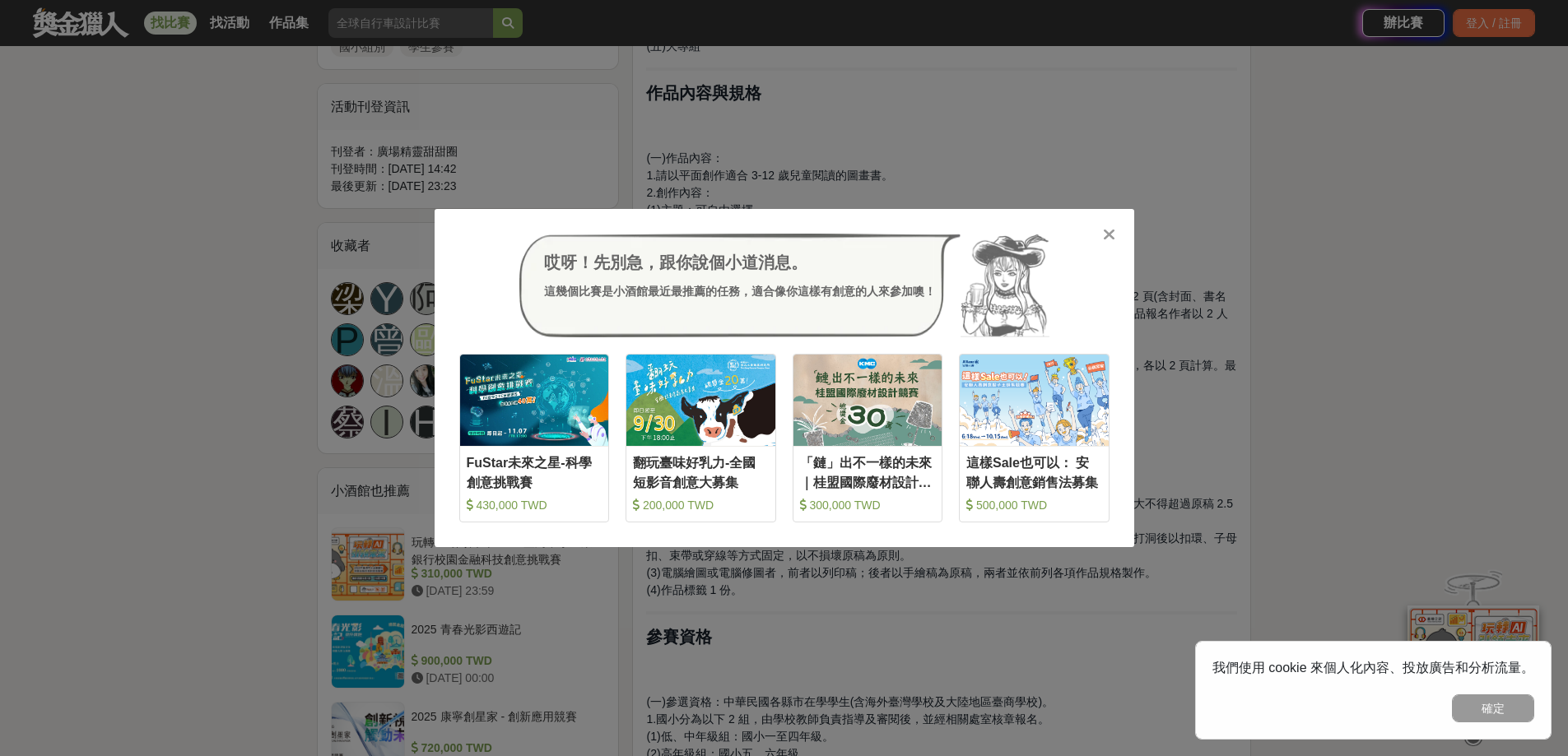
click at [1107, 240] on icon at bounding box center [1109, 234] width 12 height 17
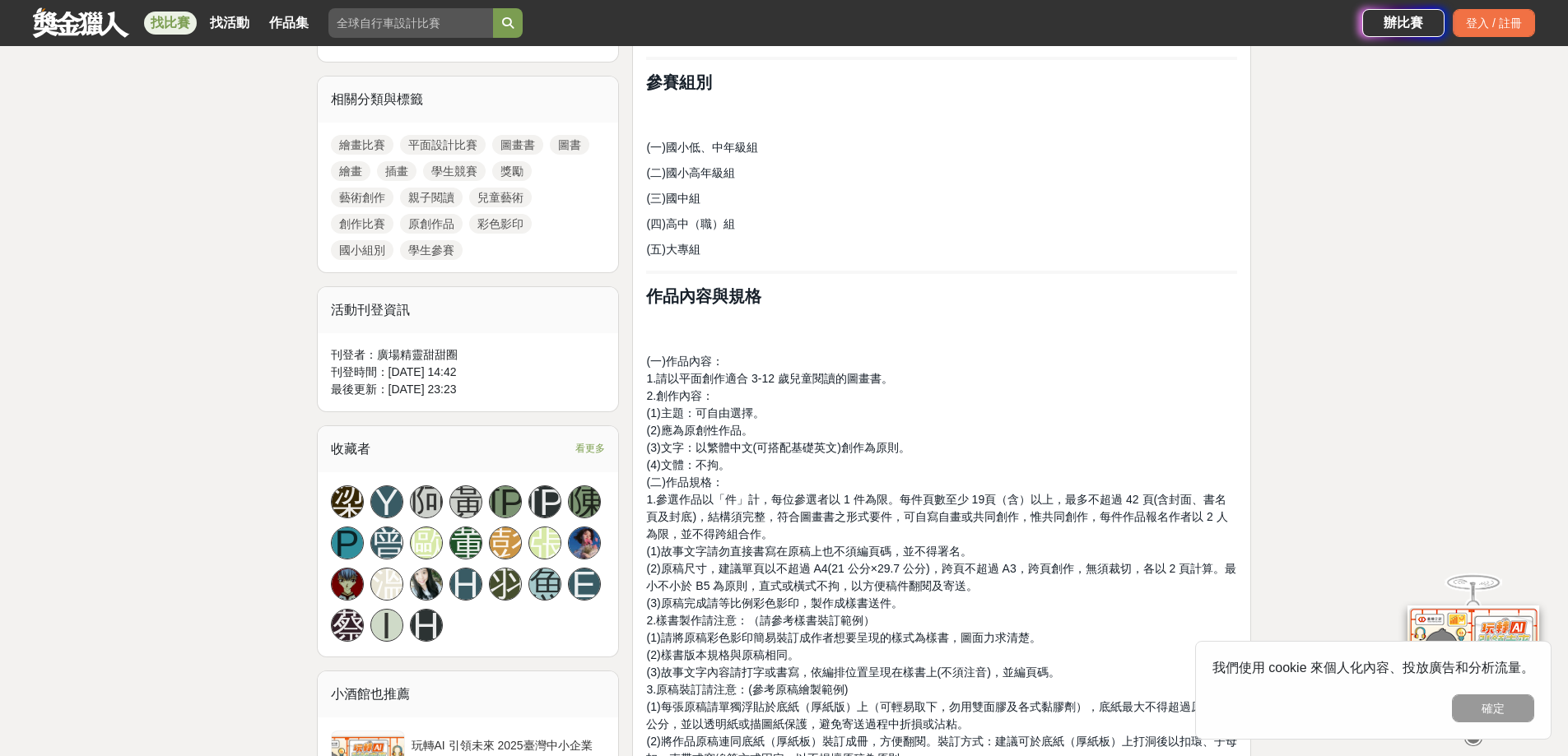
scroll to position [494, 0]
